Goal: Information Seeking & Learning: Learn about a topic

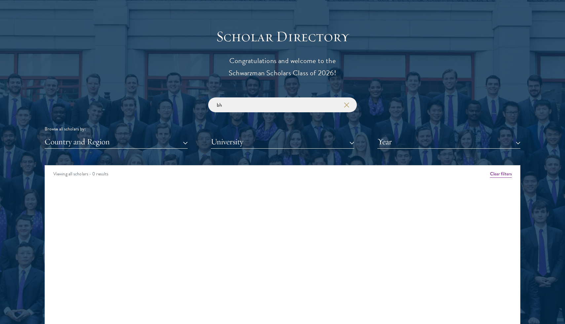
type input "b"
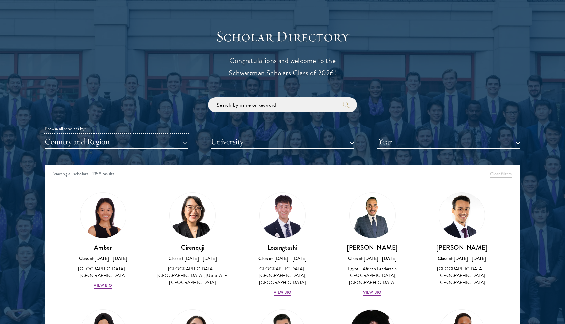
click at [104, 138] on button "Country and Region" at bounding box center [116, 142] width 143 height 14
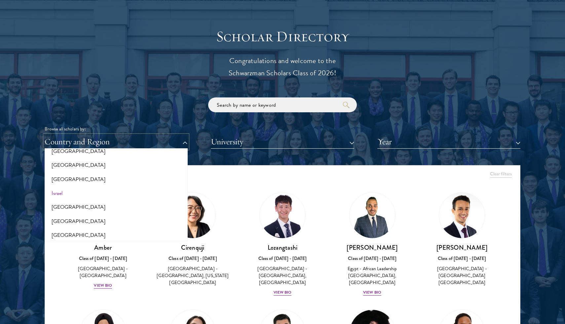
scroll to position [523, 0]
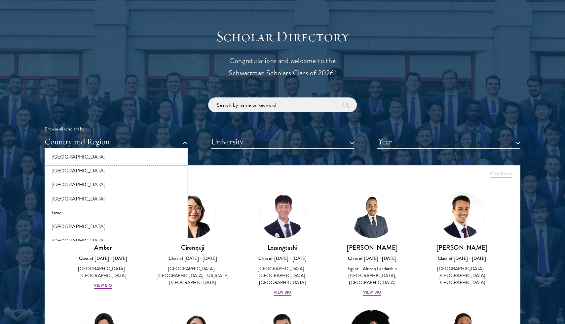
click at [82, 163] on button "[GEOGRAPHIC_DATA]" at bounding box center [116, 157] width 139 height 14
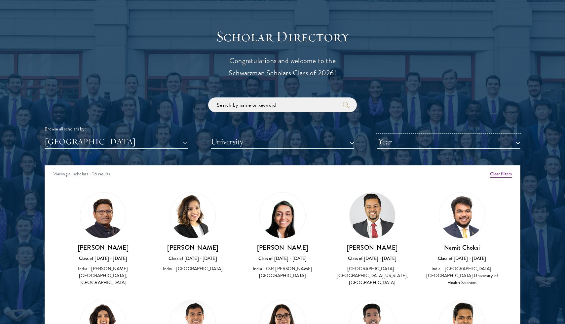
click at [405, 138] on button "Year" at bounding box center [449, 142] width 143 height 14
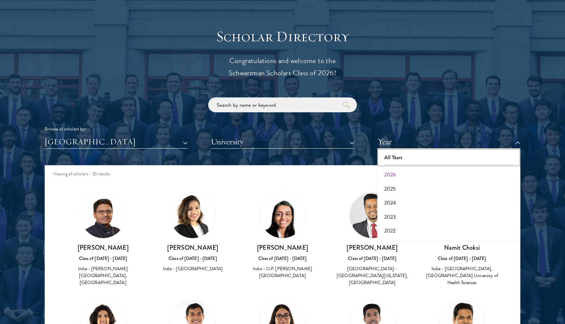
click at [409, 157] on button "All Years" at bounding box center [449, 158] width 139 height 14
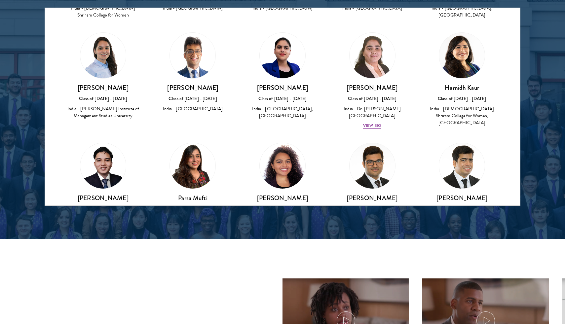
scroll to position [208, 0]
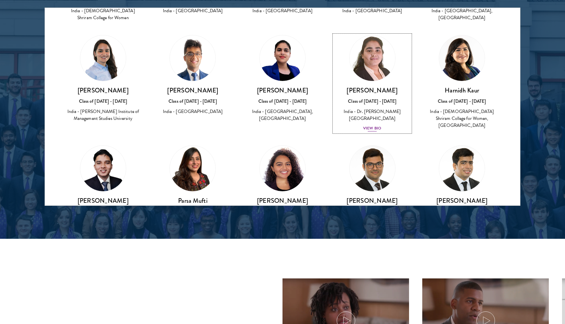
click at [376, 125] on div "View Bio" at bounding box center [372, 128] width 18 height 6
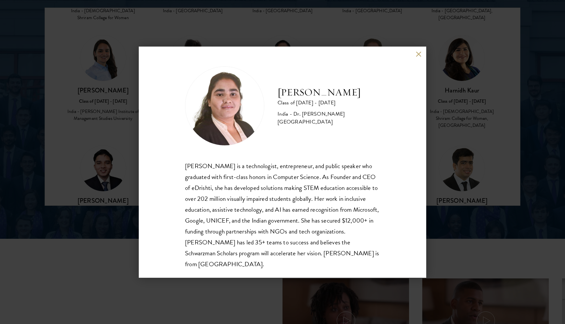
click at [421, 53] on button at bounding box center [419, 55] width 6 height 6
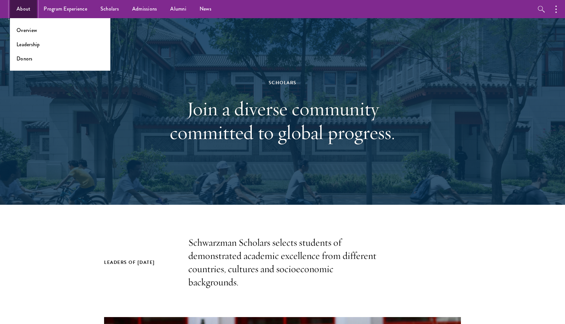
click at [27, 12] on link "About" at bounding box center [23, 9] width 27 height 18
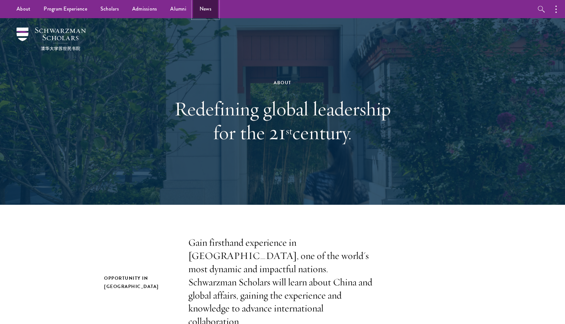
click at [205, 6] on link "News" at bounding box center [205, 9] width 25 height 18
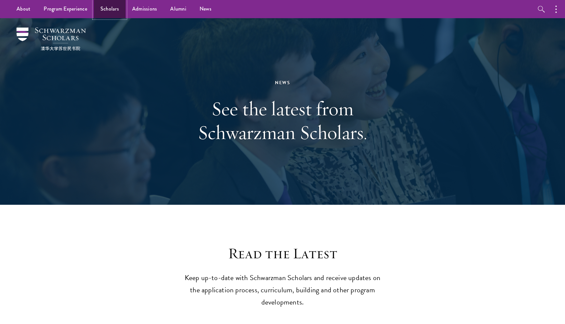
click at [116, 6] on link "Scholars" at bounding box center [110, 9] width 32 height 18
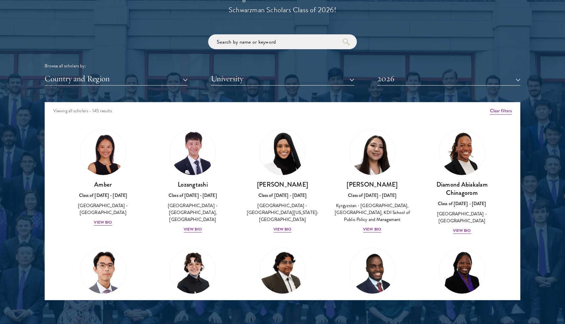
scroll to position [5, 0]
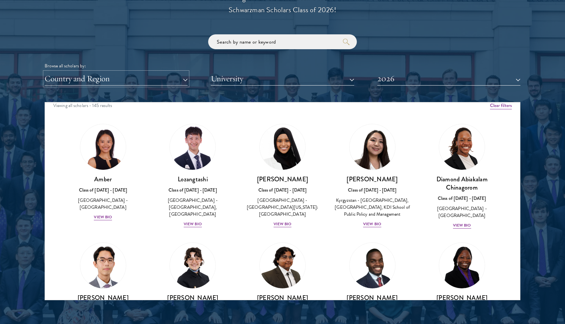
click at [167, 77] on button "Country and Region" at bounding box center [116, 79] width 143 height 14
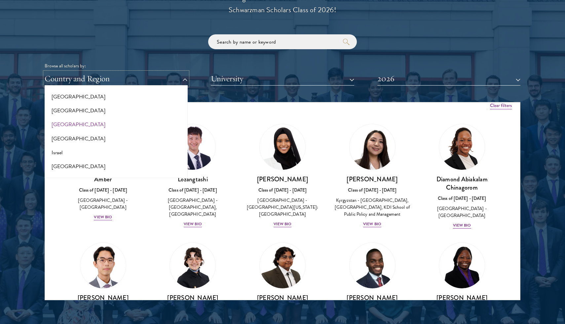
scroll to position [516, 0]
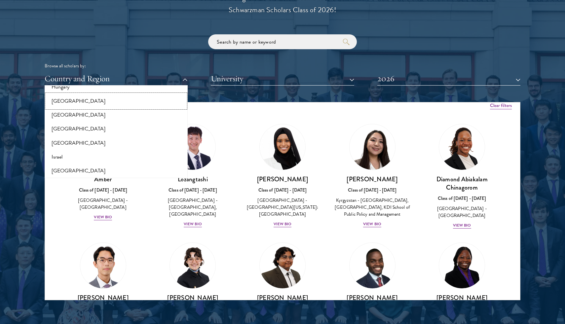
click at [87, 102] on button "[GEOGRAPHIC_DATA]" at bounding box center [116, 101] width 139 height 14
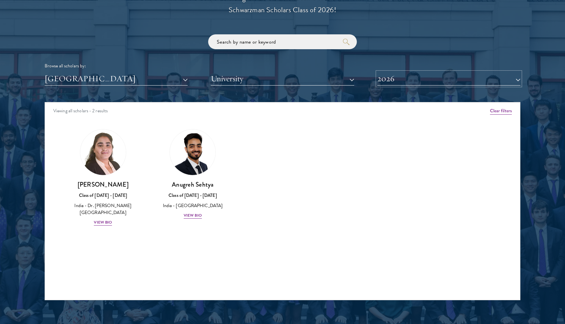
click at [412, 82] on button "2026" at bounding box center [449, 79] width 143 height 14
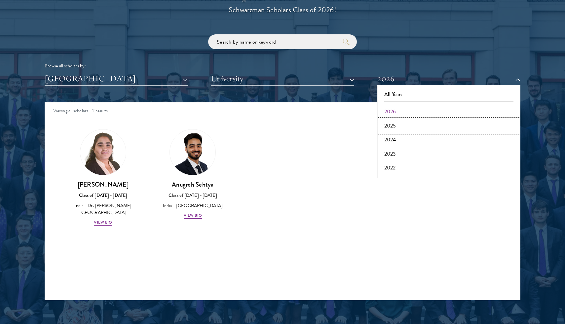
click at [411, 127] on button "2025" at bounding box center [449, 126] width 139 height 14
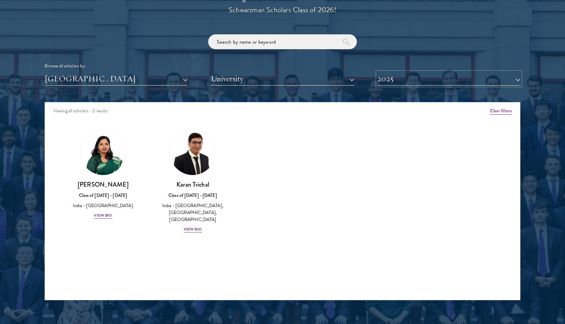
click at [428, 80] on button "2025" at bounding box center [449, 79] width 143 height 14
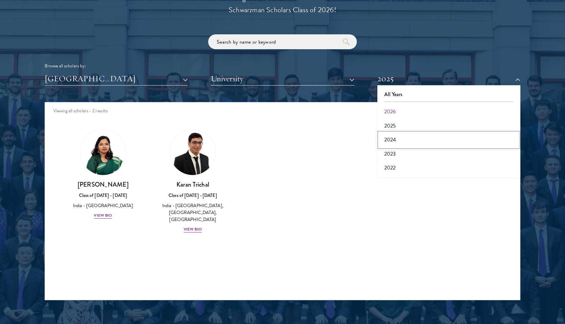
click at [418, 139] on button "2024" at bounding box center [449, 140] width 139 height 14
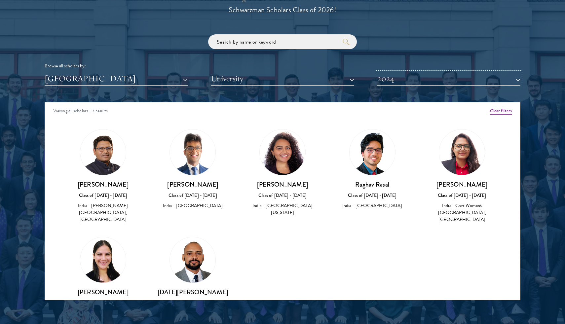
click at [501, 82] on button "2024" at bounding box center [449, 79] width 143 height 14
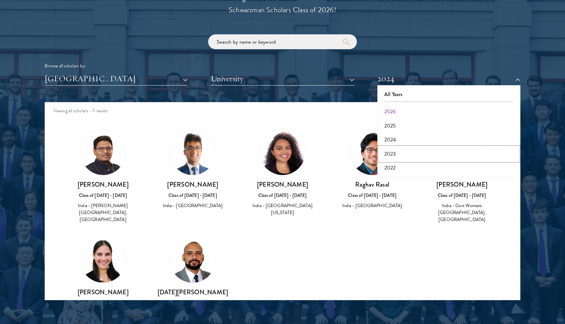
click at [461, 150] on button "2023" at bounding box center [449, 154] width 139 height 14
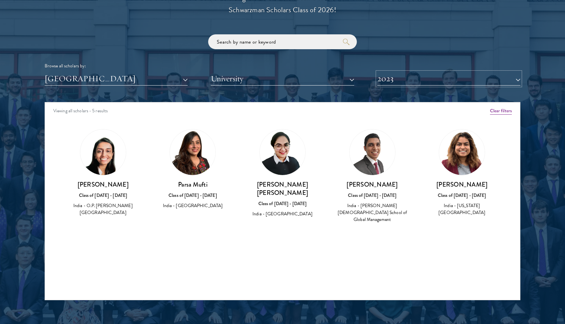
click at [459, 83] on button "2023" at bounding box center [449, 79] width 143 height 14
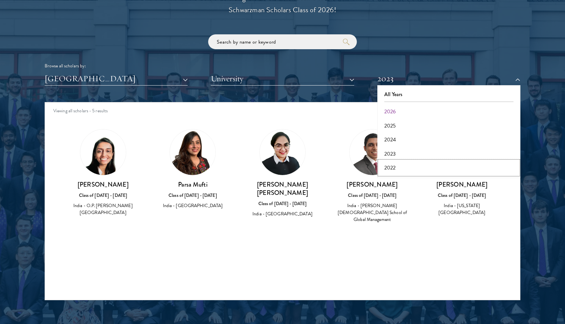
click at [439, 167] on button "2022" at bounding box center [449, 168] width 139 height 14
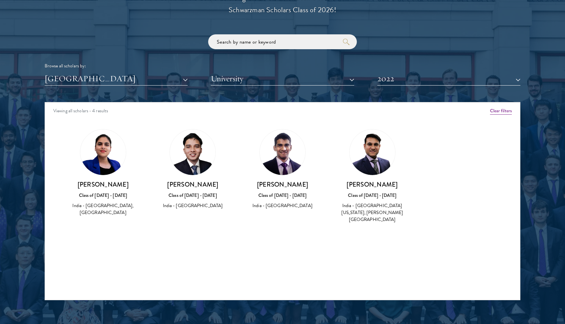
click at [115, 187] on h3 "Vanshica Kant" at bounding box center [103, 185] width 77 height 8
click at [441, 80] on button "2022" at bounding box center [449, 79] width 143 height 14
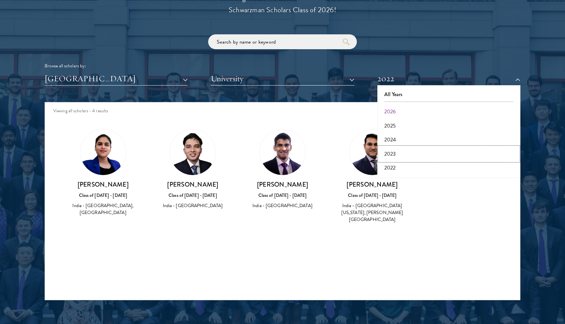
click at [420, 158] on button "2023" at bounding box center [449, 154] width 139 height 14
